Goal: Book appointment/travel/reservation

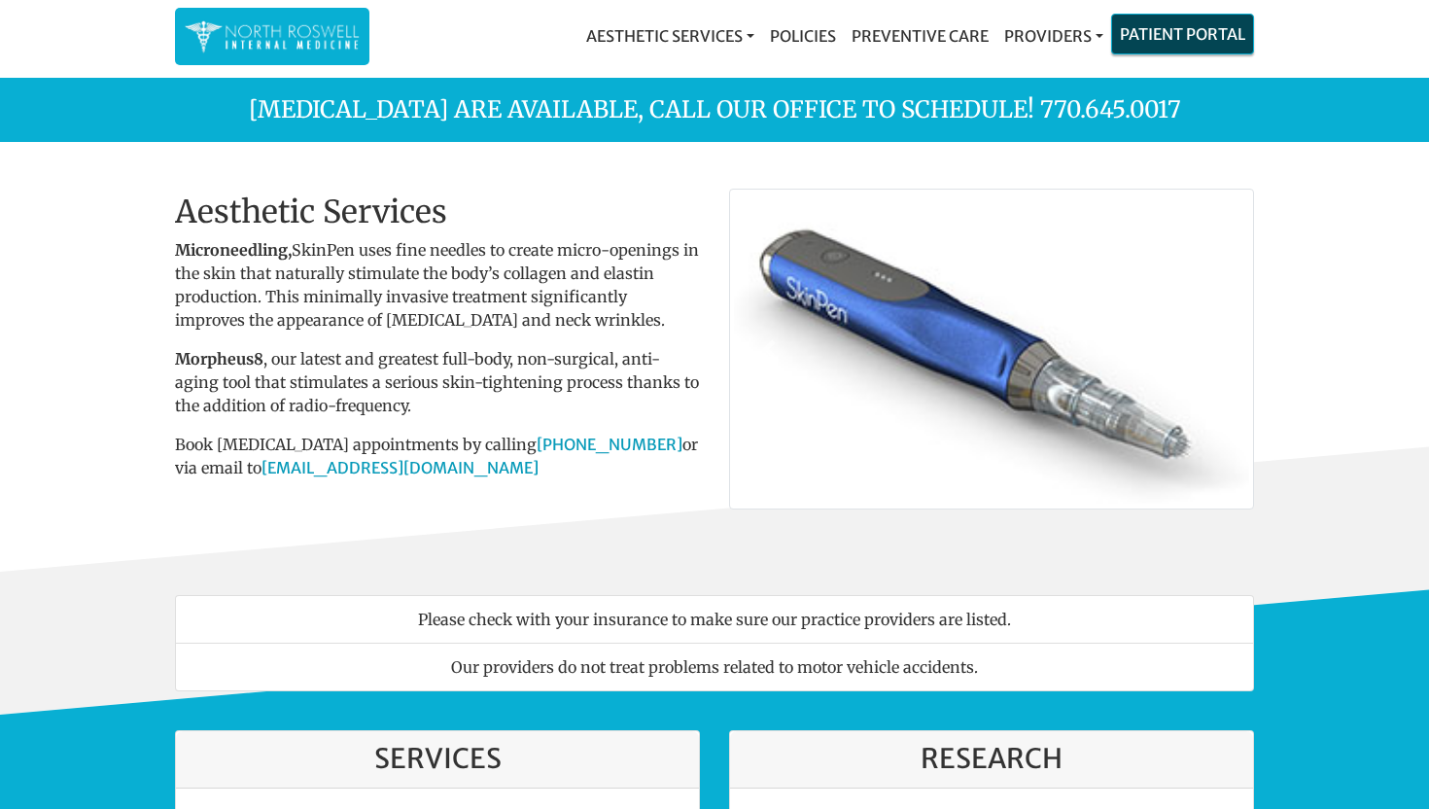
click at [1169, 37] on link "Patient Portal" at bounding box center [1182, 34] width 141 height 39
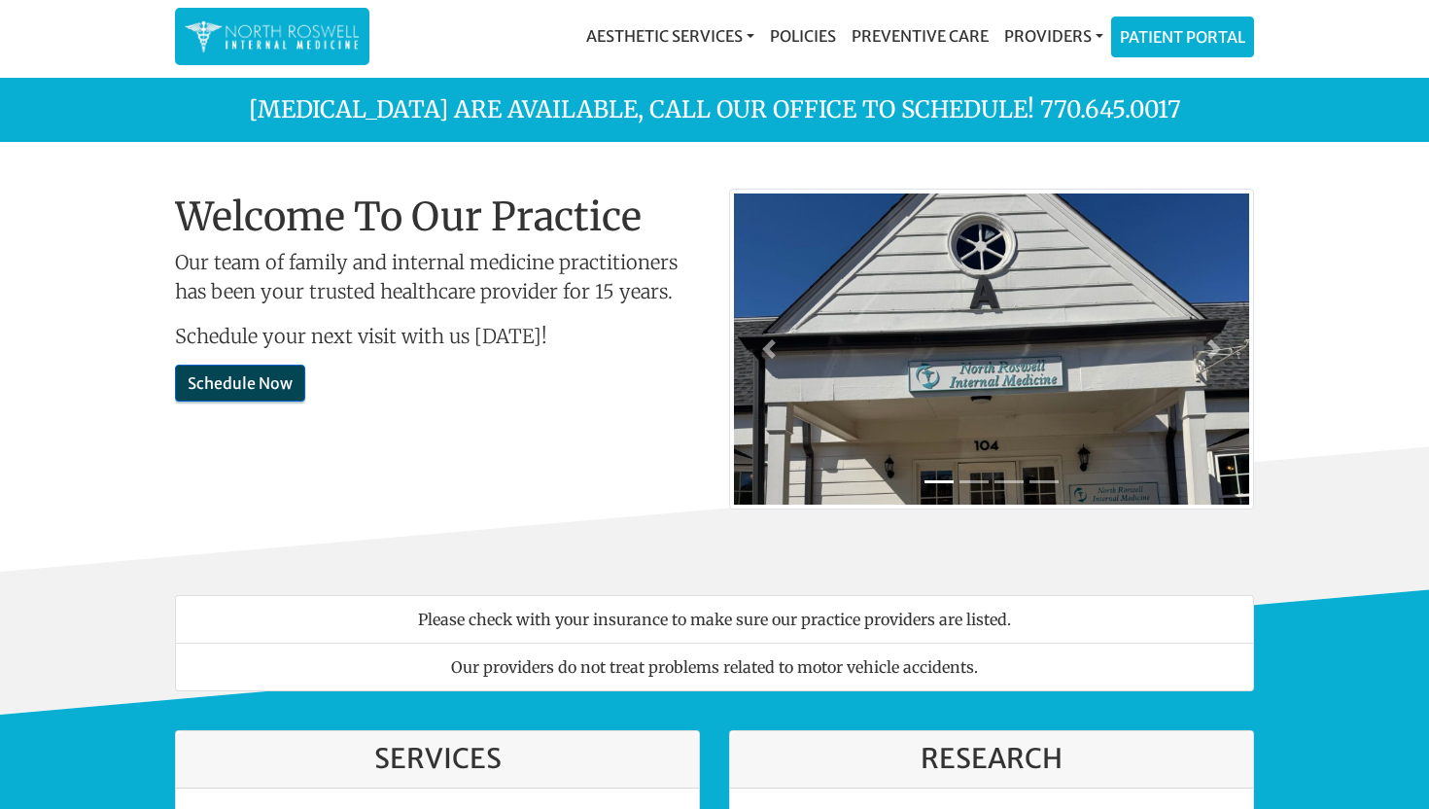
click at [281, 393] on link "Schedule Now" at bounding box center [240, 383] width 130 height 37
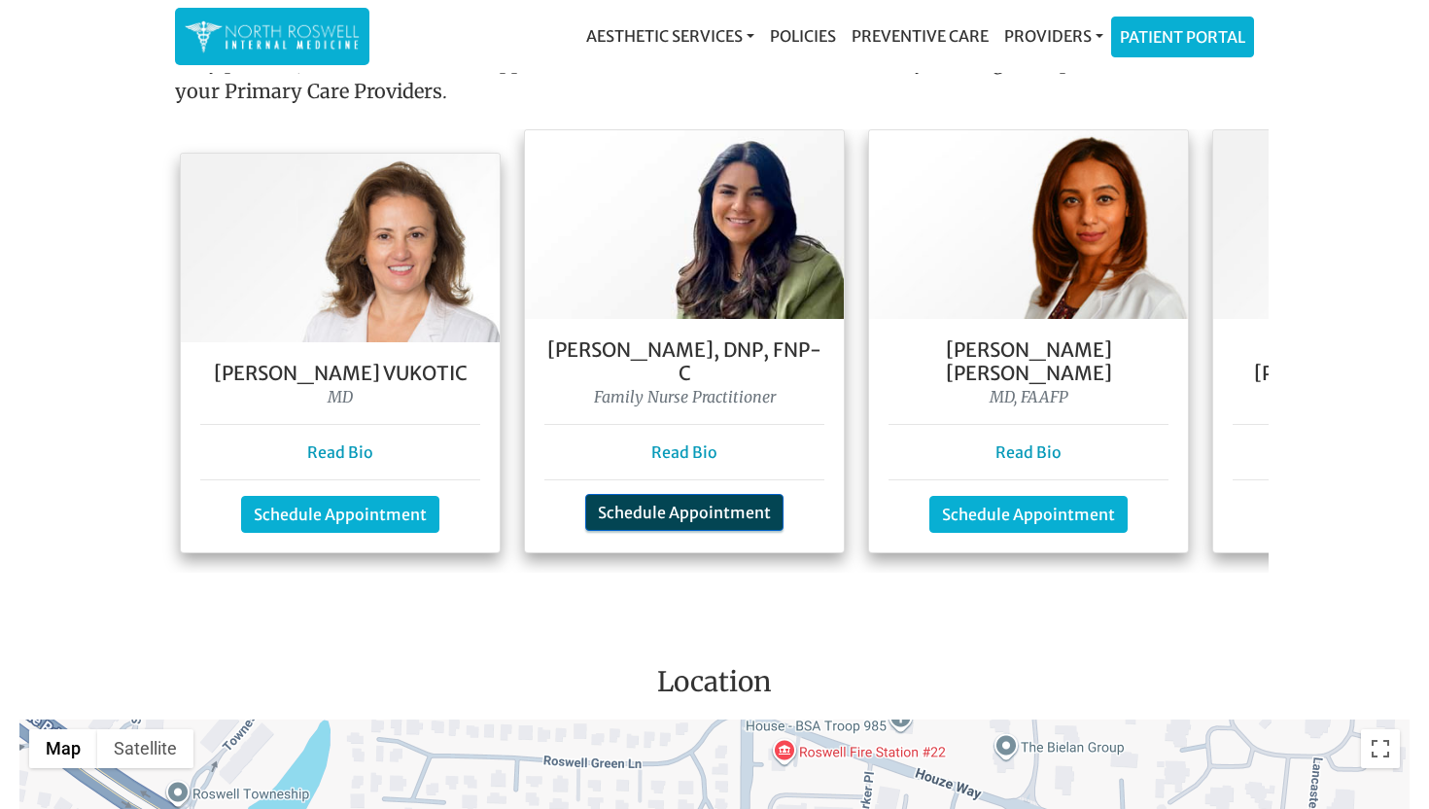
scroll to position [1805, 0]
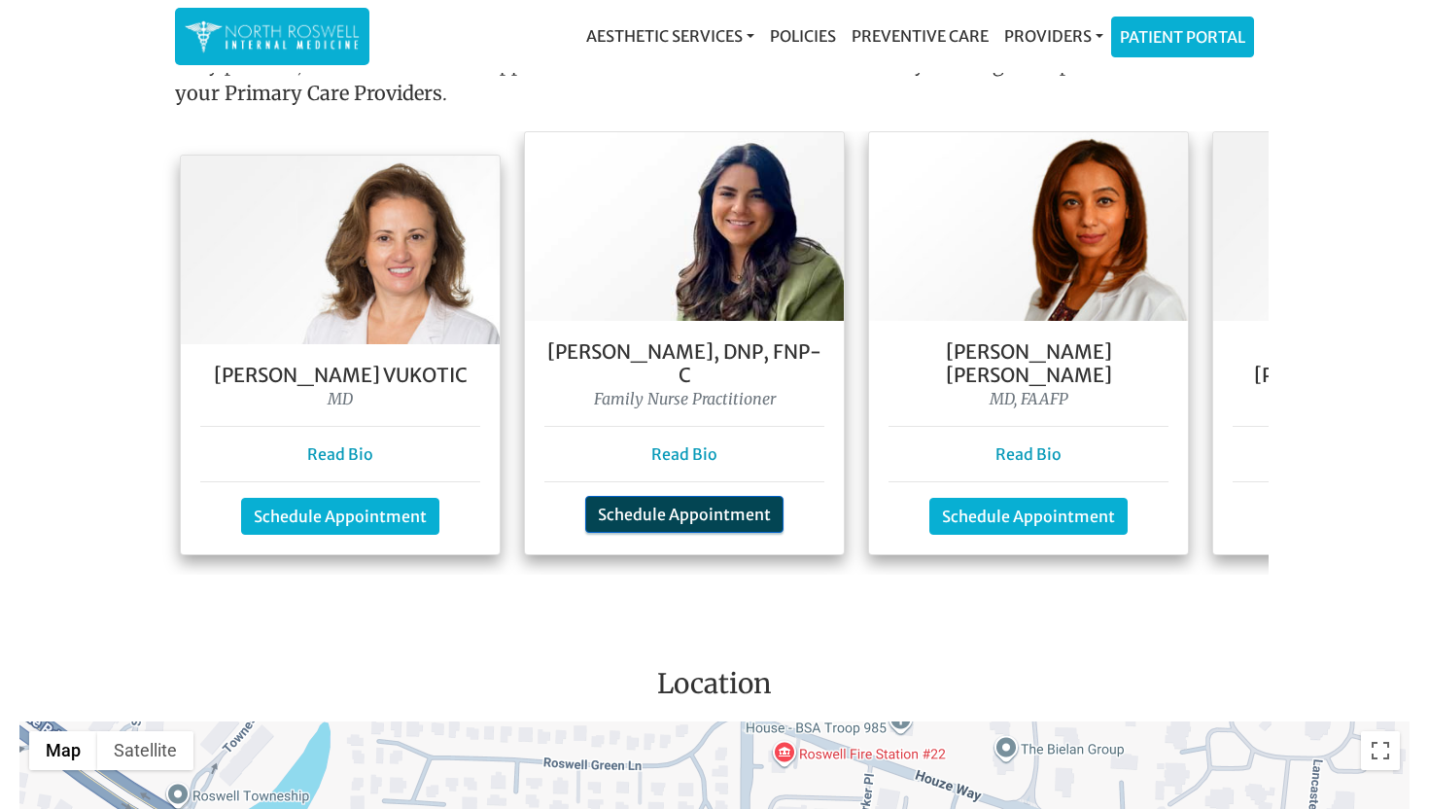
click at [748, 496] on link "Schedule Appointment" at bounding box center [684, 514] width 198 height 37
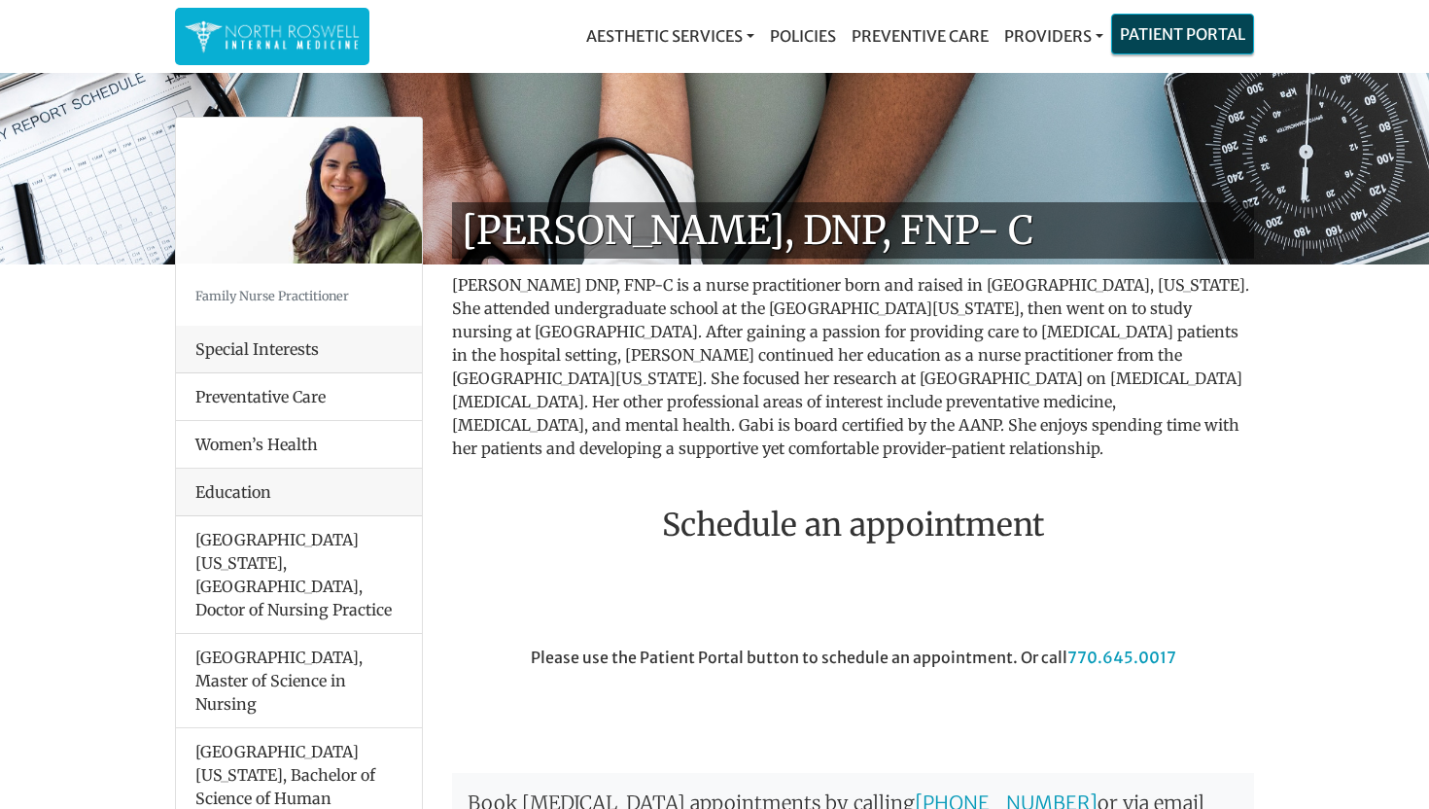
click at [1191, 47] on link "Patient Portal" at bounding box center [1182, 34] width 141 height 39
